Goal: Transaction & Acquisition: Purchase product/service

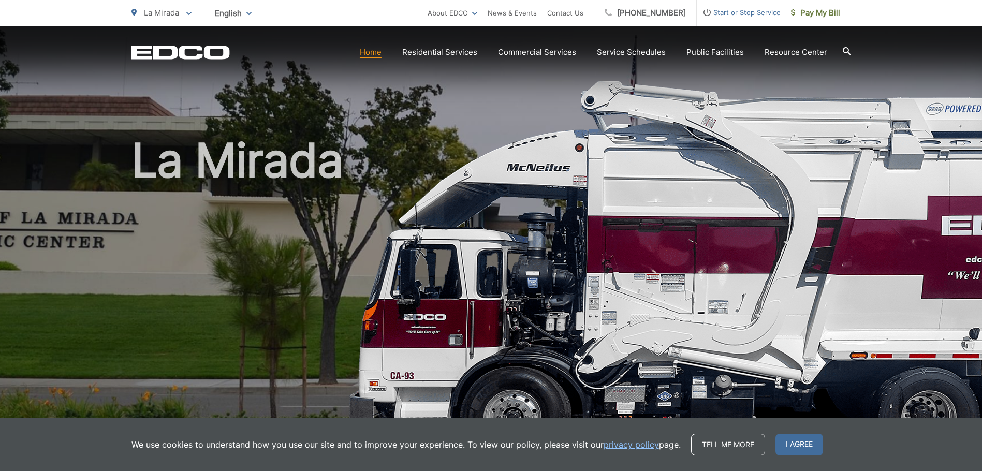
click at [375, 49] on link "Home" at bounding box center [371, 52] width 22 height 12
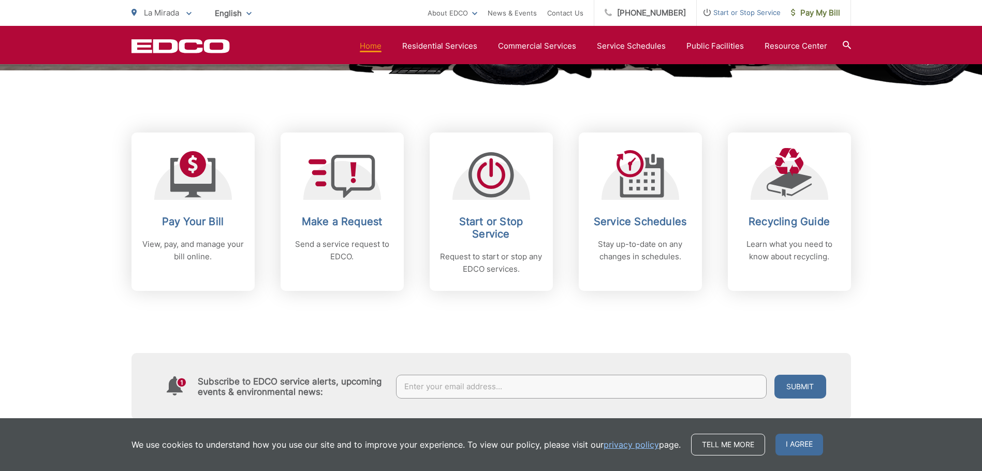
scroll to position [425, 0]
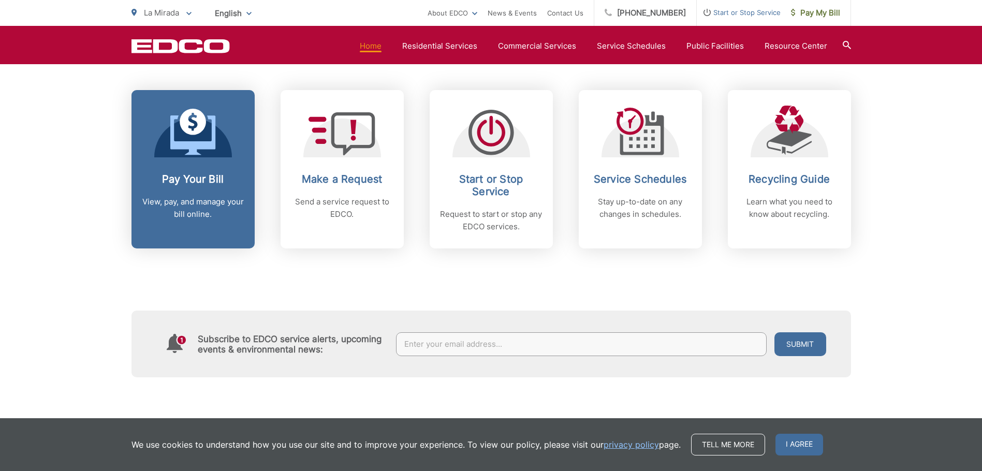
click at [202, 158] on link "Pay Your Bill View, pay, and manage your bill online." at bounding box center [193, 169] width 123 height 158
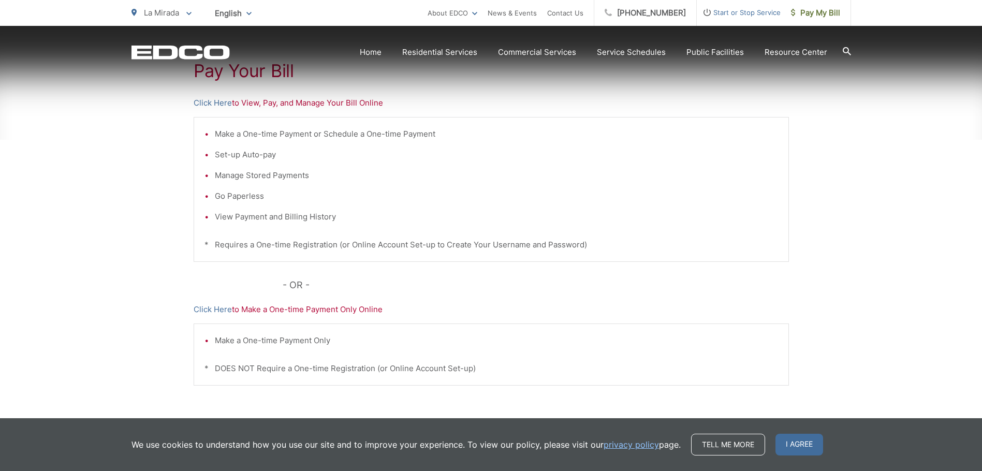
scroll to position [259, 0]
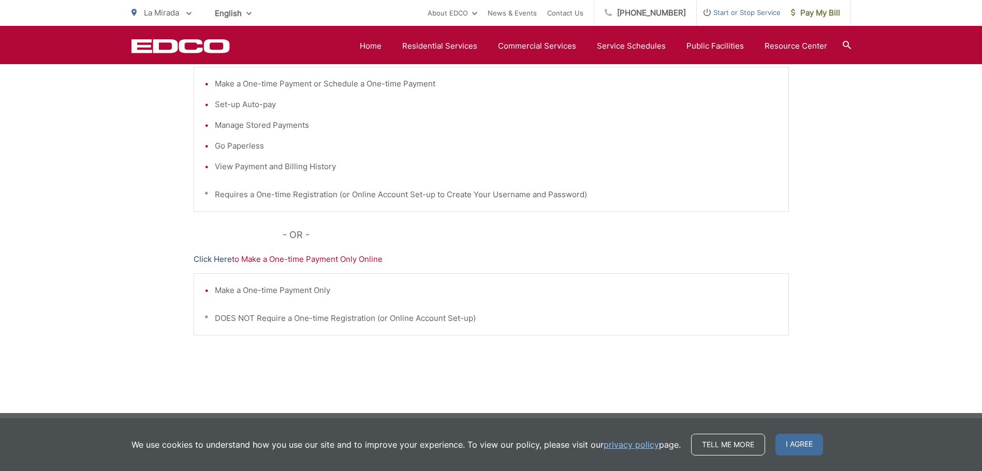
click at [211, 258] on link "Click Here" at bounding box center [213, 259] width 38 height 12
